Goal: Task Accomplishment & Management: Use online tool/utility

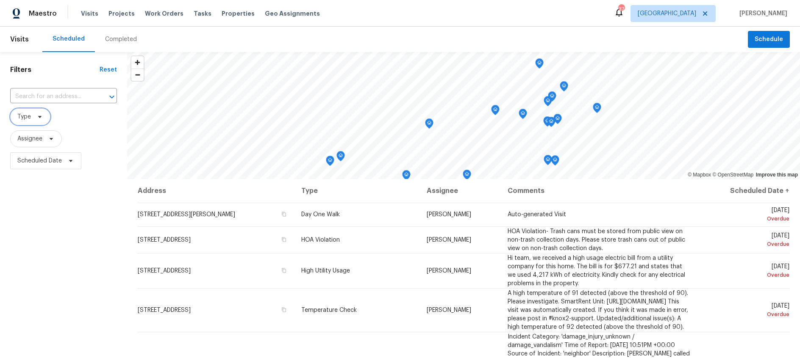
click at [43, 113] on span "Type" at bounding box center [30, 116] width 40 height 17
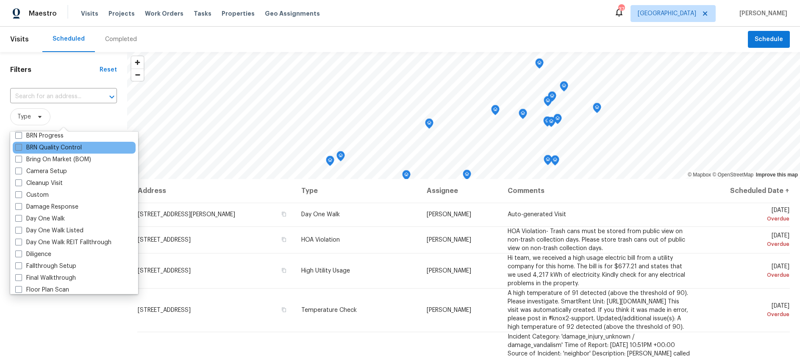
scroll to position [89, 0]
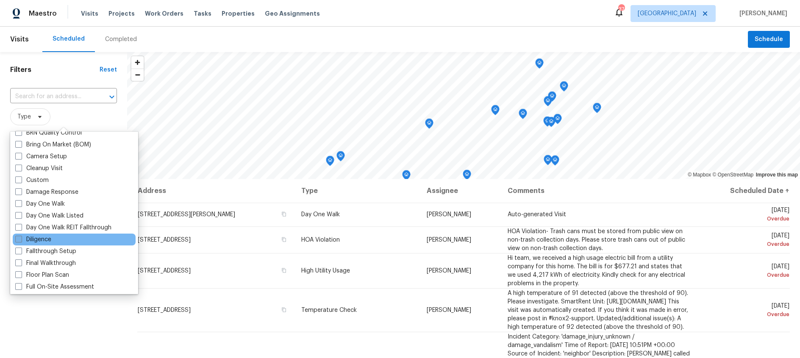
click at [19, 238] on span at bounding box center [18, 239] width 7 height 7
click at [19, 238] on input "Diligence" at bounding box center [18, 239] width 6 height 6
checkbox input "true"
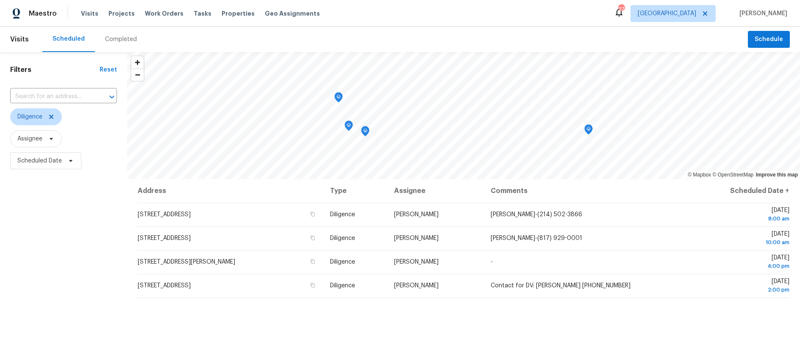
click at [158, 309] on div "Address Type Assignee Comments Scheduled Date ↑ 3516 Lawndale Ave, Fort Worth, …" at bounding box center [463, 322] width 673 height 287
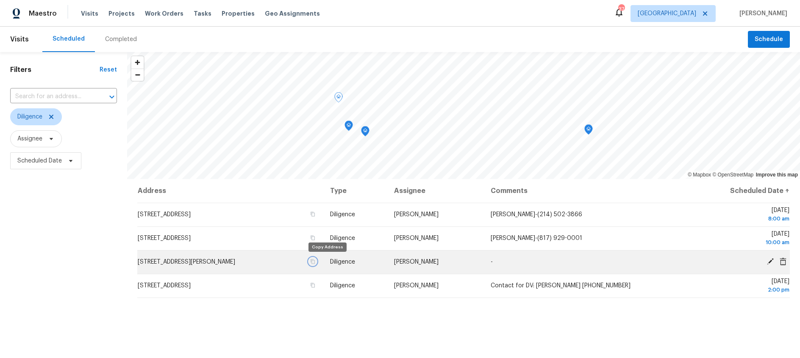
click at [315, 260] on icon "button" at bounding box center [312, 261] width 5 height 5
click at [771, 261] on icon at bounding box center [770, 261] width 7 height 7
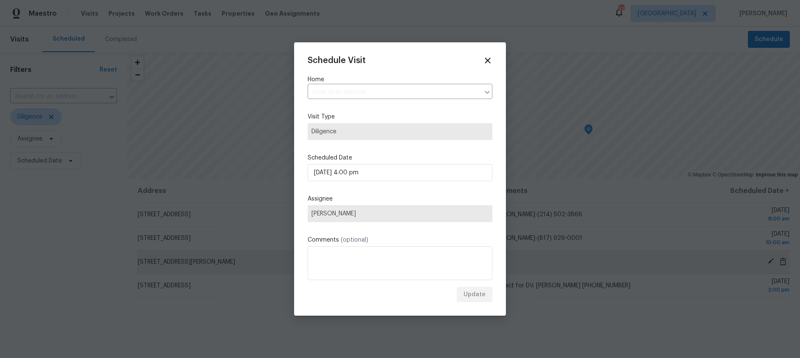
type input "8615 Ronnie St, Fort Worth, TX 76108"
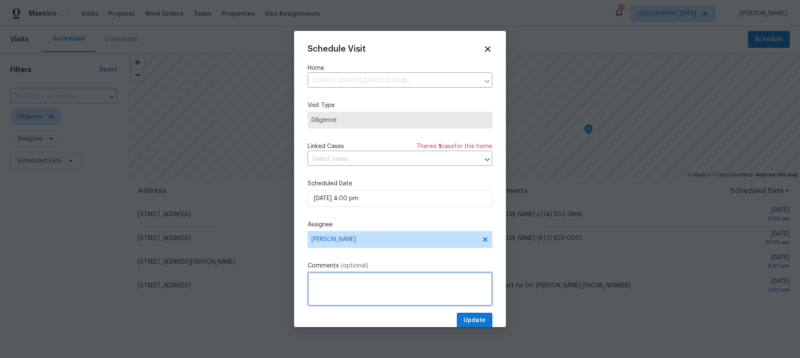
click at [340, 292] on textarea at bounding box center [400, 289] width 185 height 34
paste textarea "(615) 219‑5765"
type textarea "Agent- Shelley- (615) 219‑5765"
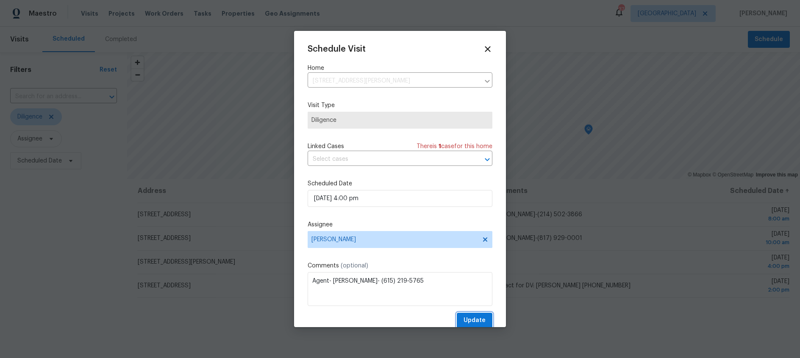
click at [480, 319] on span "Update" at bounding box center [475, 321] width 22 height 11
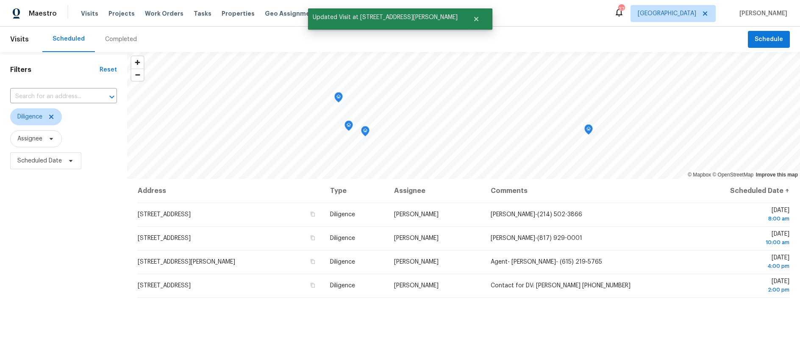
click at [121, 38] on div "Completed" at bounding box center [121, 39] width 32 height 8
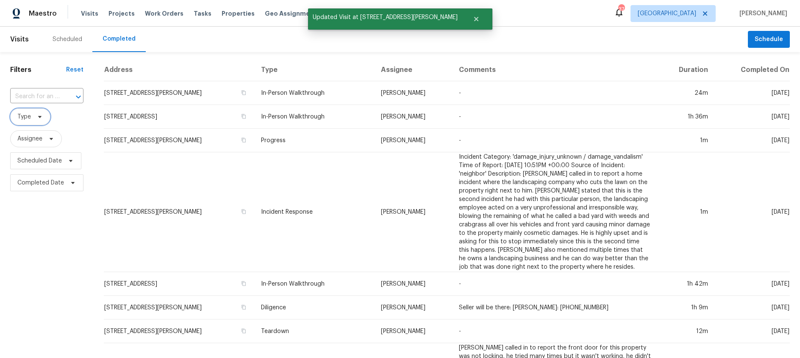
click at [44, 118] on span "Type" at bounding box center [30, 116] width 40 height 17
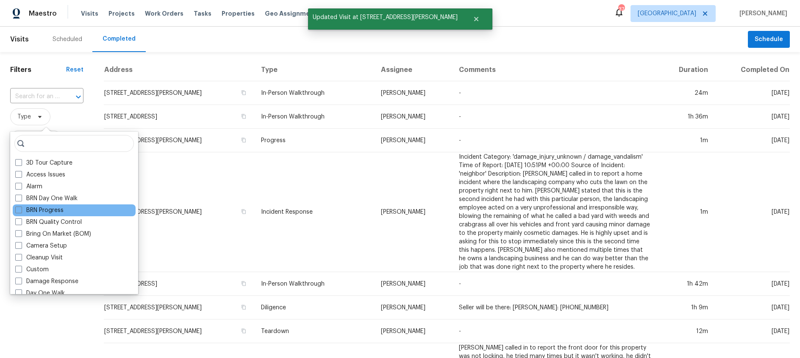
scroll to position [58, 0]
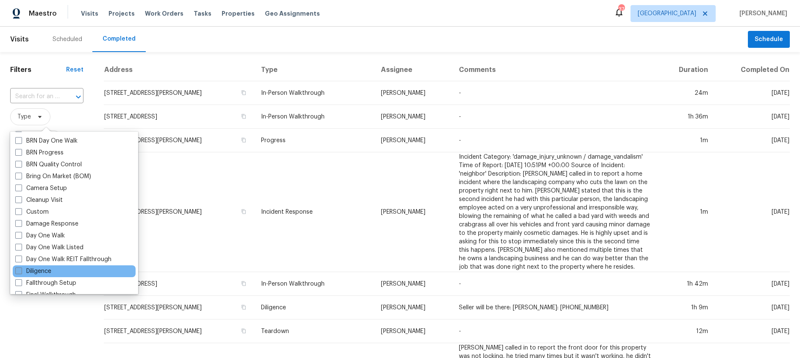
click at [17, 272] on span at bounding box center [18, 271] width 7 height 7
click at [17, 272] on input "Diligence" at bounding box center [18, 270] width 6 height 6
checkbox input "true"
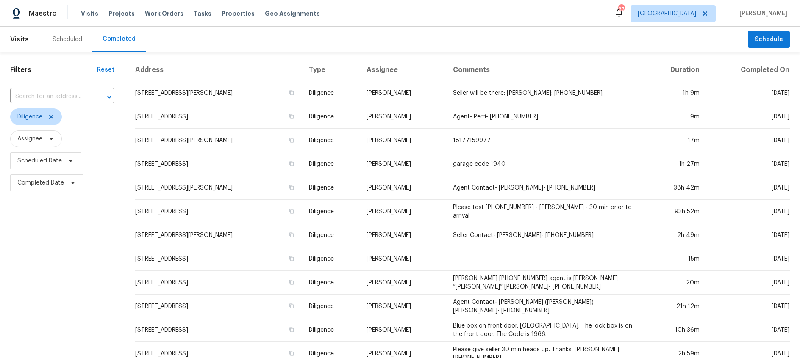
click at [294, 33] on div "Scheduled Completed" at bounding box center [395, 39] width 706 height 25
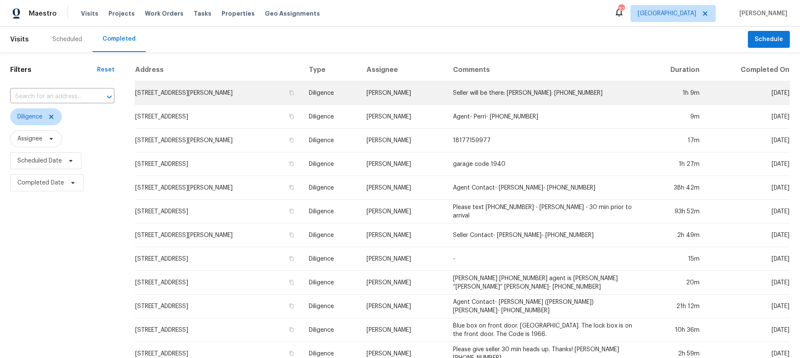
click at [217, 93] on td "9304 Kessler Dr, Rowlett, TX 75089" at bounding box center [218, 93] width 167 height 24
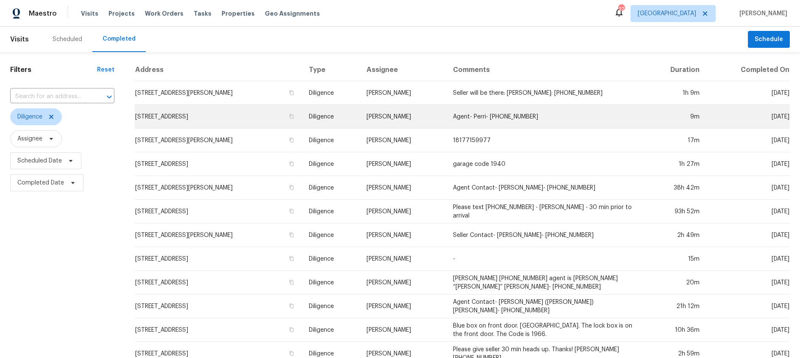
click at [213, 116] on td "2021 Brentwood Ln, Carrollton, TX 75006" at bounding box center [218, 117] width 167 height 24
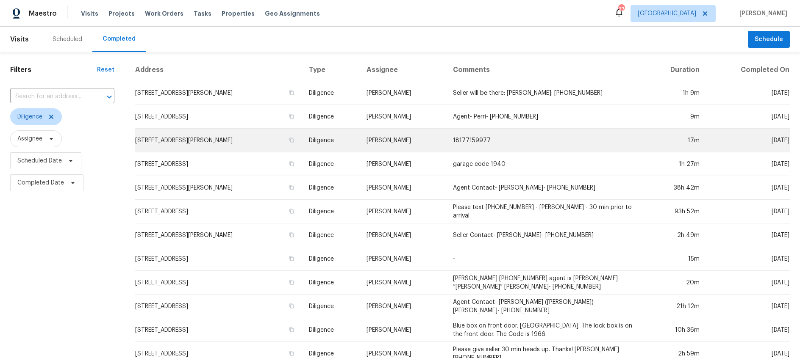
click at [215, 138] on td "414 Creekwood Ct, Forney, TX 75126" at bounding box center [218, 141] width 167 height 24
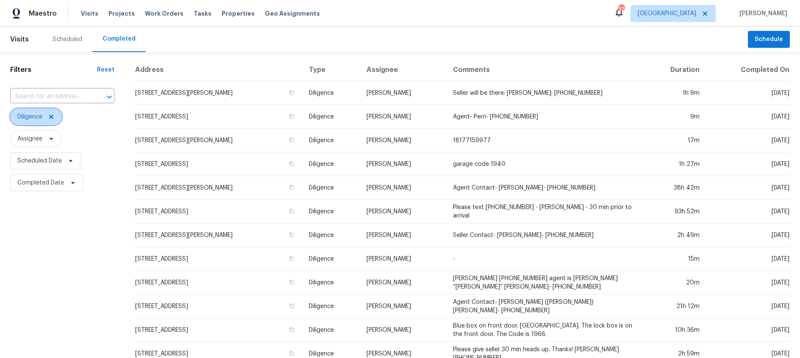
click at [54, 119] on icon at bounding box center [51, 117] width 7 height 7
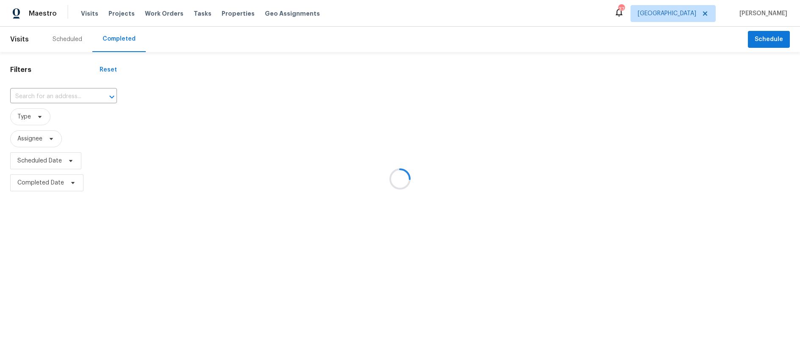
click at [72, 40] on div at bounding box center [400, 179] width 800 height 358
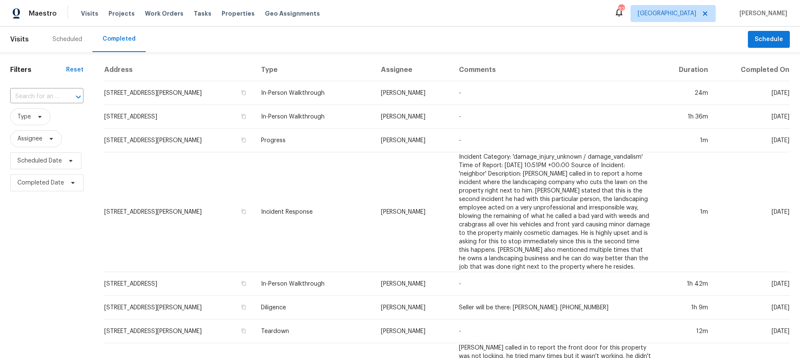
click at [67, 40] on div "Scheduled" at bounding box center [68, 39] width 30 height 8
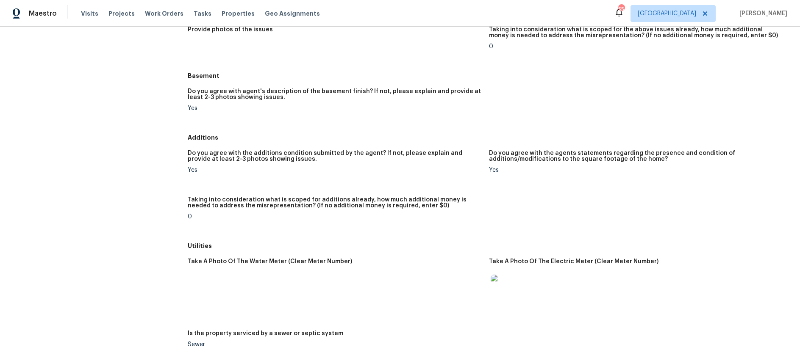
scroll to position [999, 0]
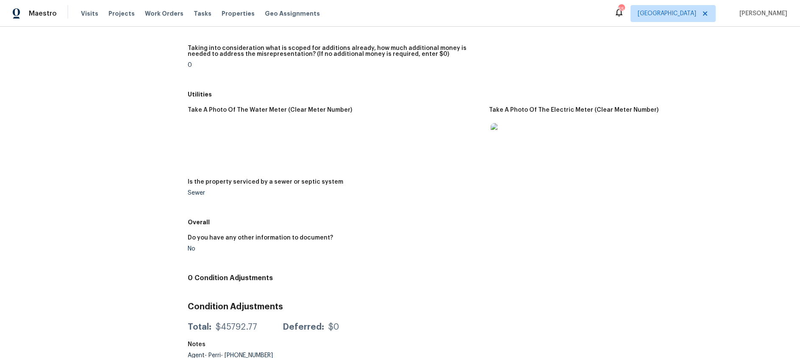
scroll to position [988, 0]
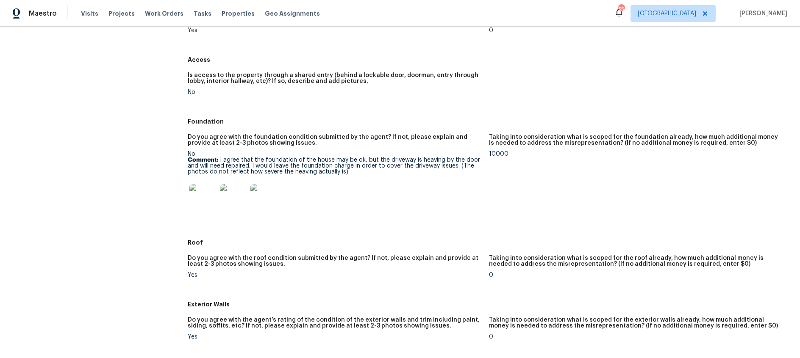
scroll to position [142, 0]
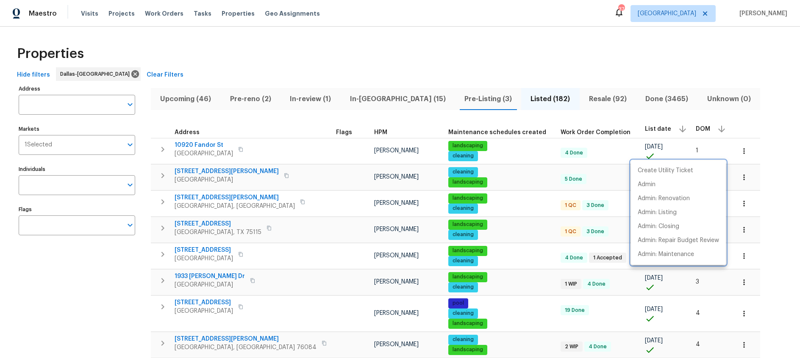
click at [182, 101] on div at bounding box center [400, 179] width 800 height 358
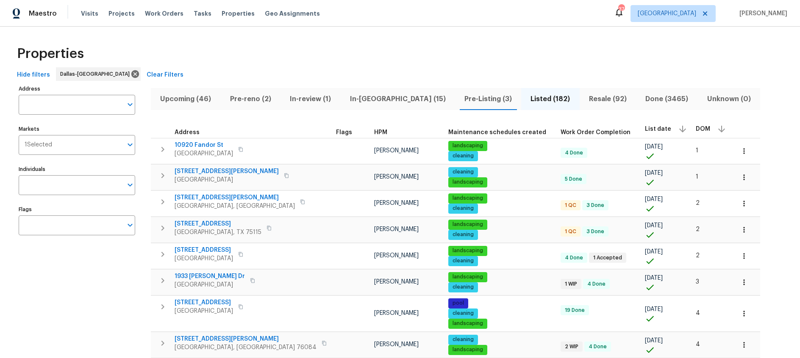
click at [187, 96] on span "Upcoming (46)" at bounding box center [185, 99] width 59 height 12
